Goal: Information Seeking & Learning: Learn about a topic

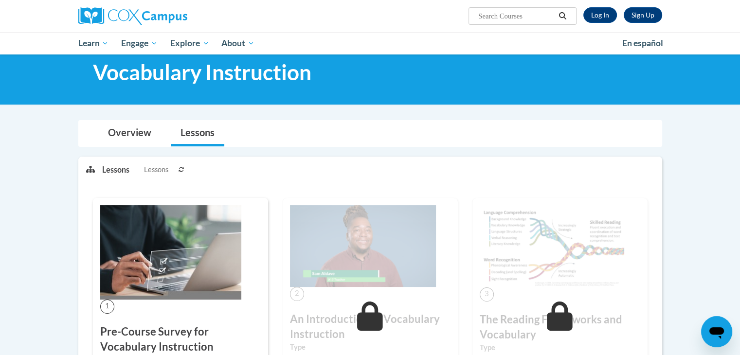
scroll to position [25, 0]
click at [608, 18] on link "Log In" at bounding box center [600, 15] width 34 height 16
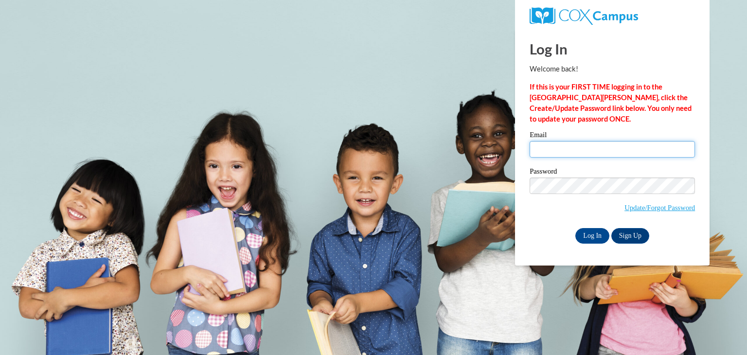
click at [559, 148] on input "Email" at bounding box center [612, 149] width 165 height 17
drag, startPoint x: 615, startPoint y: 144, endPoint x: 514, endPoint y: 162, distance: 103.2
click at [514, 162] on body "Log In Welcome back! If this is your FIRST TIME logging in to the NEW Cox Campu…" at bounding box center [373, 177] width 747 height 355
type input "d"
type input "Kwebb@ymcafoxcities.org"
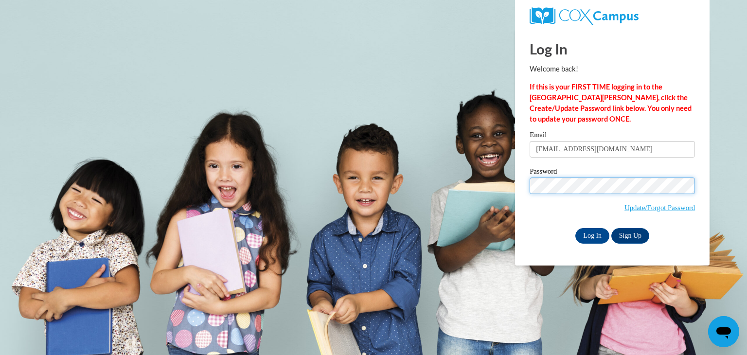
click at [575, 228] on input "Log In" at bounding box center [592, 236] width 34 height 16
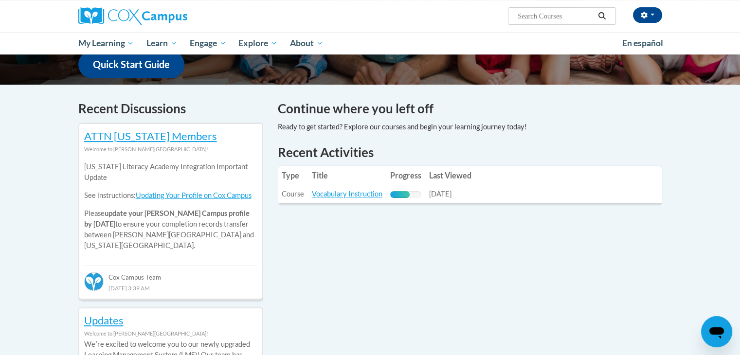
scroll to position [258, 0]
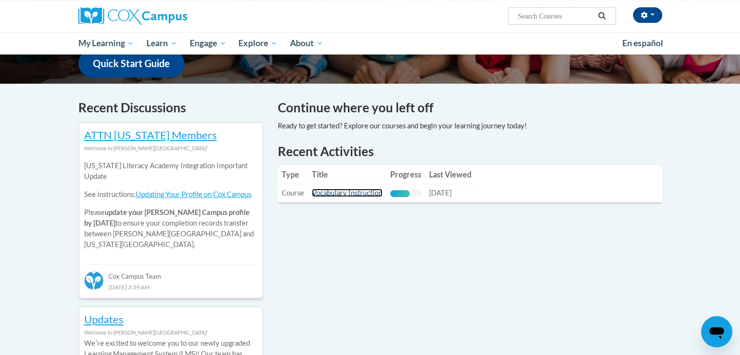
click at [366, 193] on link "Vocabulary Instruction" at bounding box center [347, 193] width 71 height 8
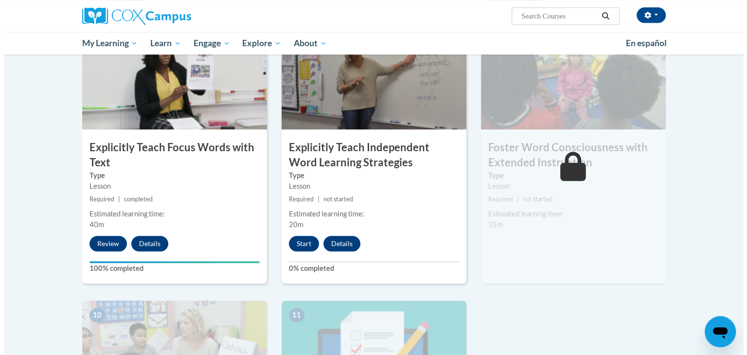
scroll to position [762, 0]
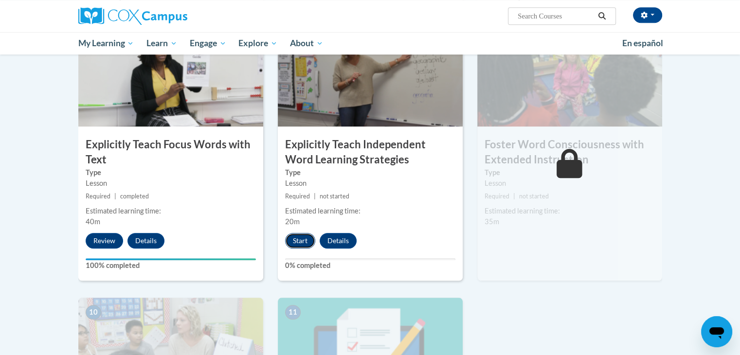
click at [300, 242] on button "Start" at bounding box center [300, 241] width 30 height 16
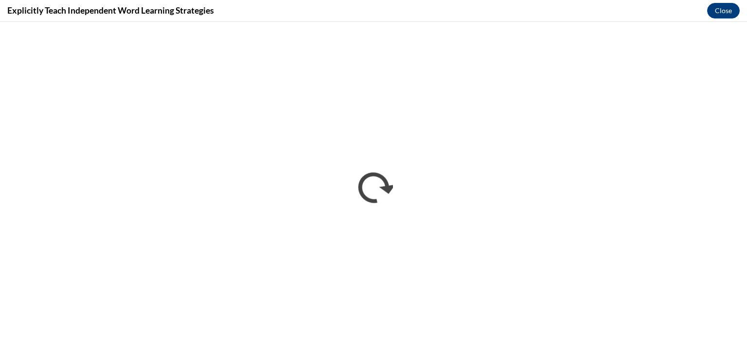
scroll to position [0, 0]
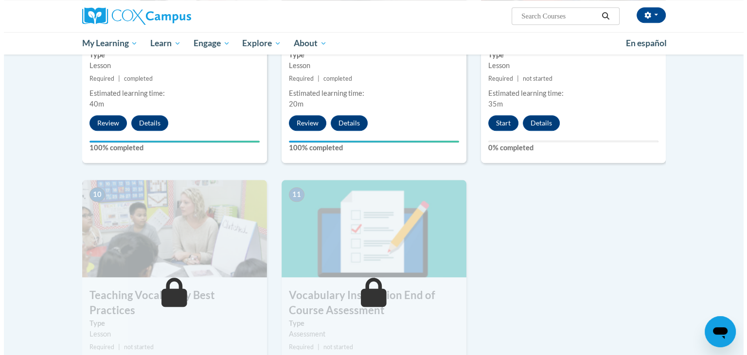
scroll to position [878, 0]
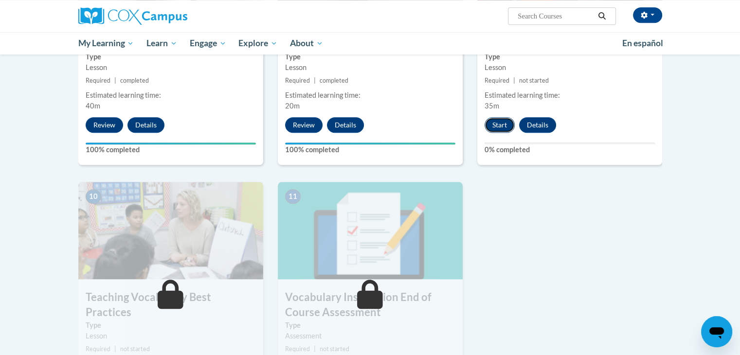
click at [507, 127] on button "Start" at bounding box center [499, 125] width 30 height 16
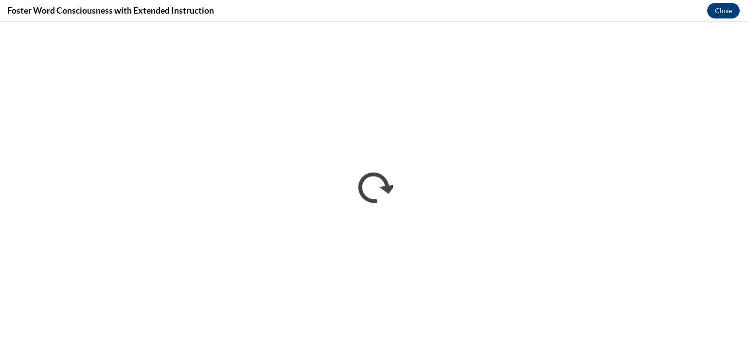
scroll to position [0, 0]
